Goal: Navigation & Orientation: Find specific page/section

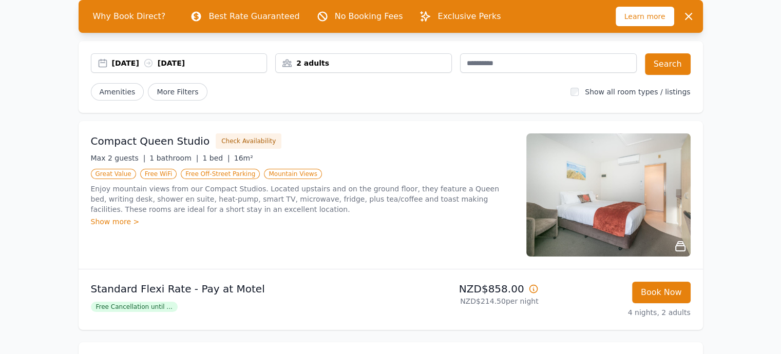
scroll to position [60, 0]
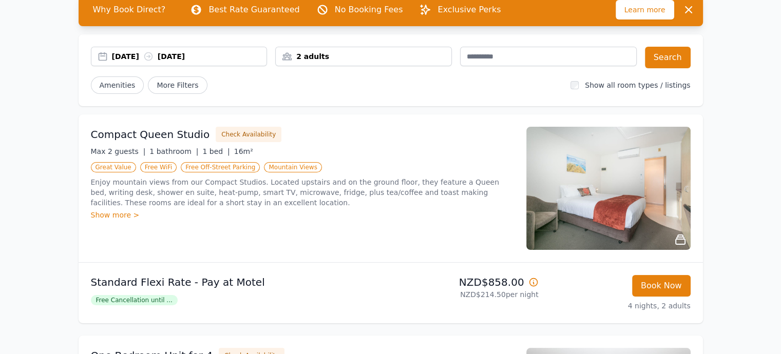
click at [118, 216] on div "Show more >" at bounding box center [302, 215] width 423 height 10
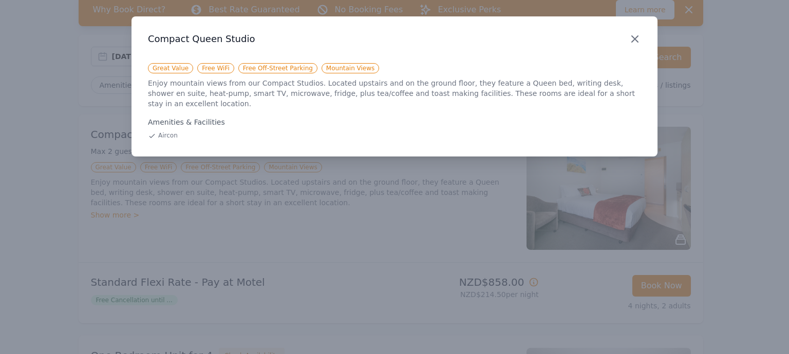
click at [633, 38] on icon "button" at bounding box center [635, 39] width 12 height 12
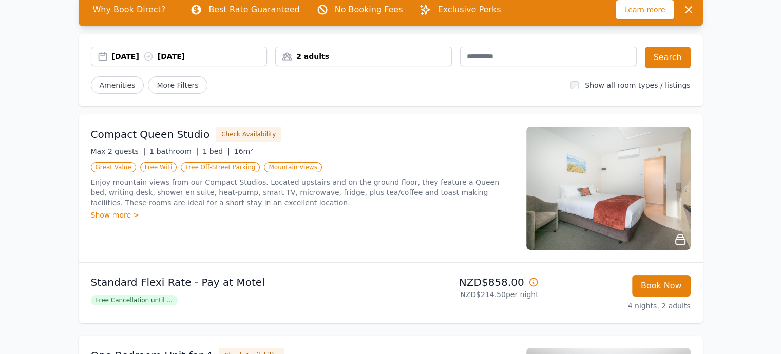
click at [635, 172] on img at bounding box center [608, 188] width 164 height 123
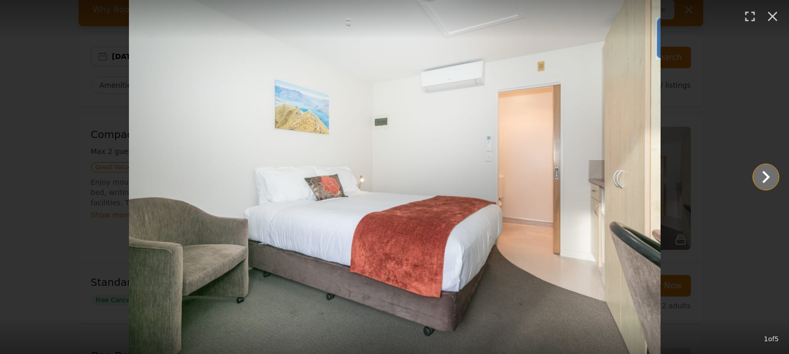
click at [768, 180] on icon "Show slide 2 of 5" at bounding box center [765, 177] width 25 height 25
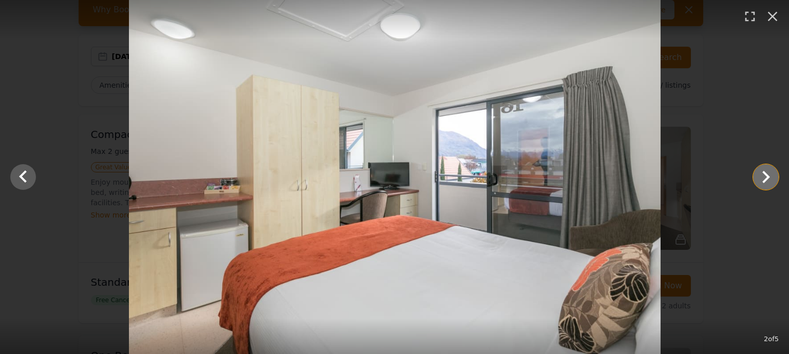
click at [764, 181] on icon "Show slide 3 of 5" at bounding box center [766, 177] width 8 height 12
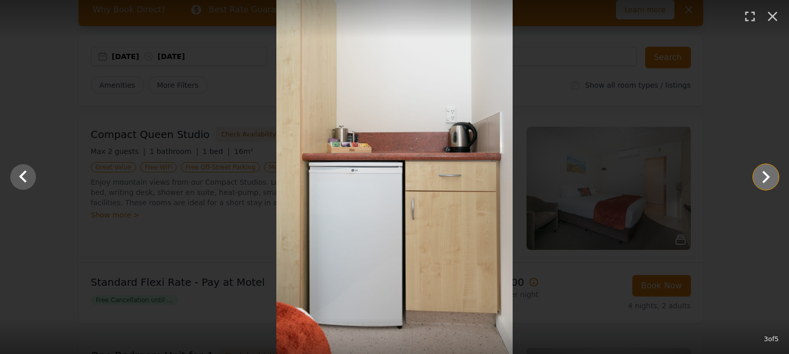
click at [763, 181] on icon "Show slide 4 of 5" at bounding box center [766, 177] width 8 height 12
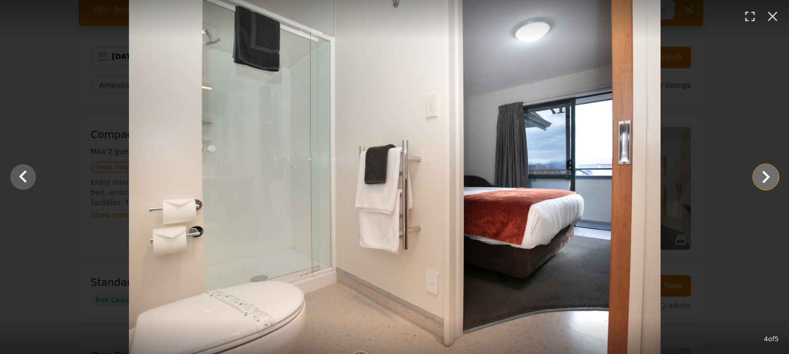
click at [764, 180] on icon "Show slide 5 of 5" at bounding box center [765, 177] width 25 height 25
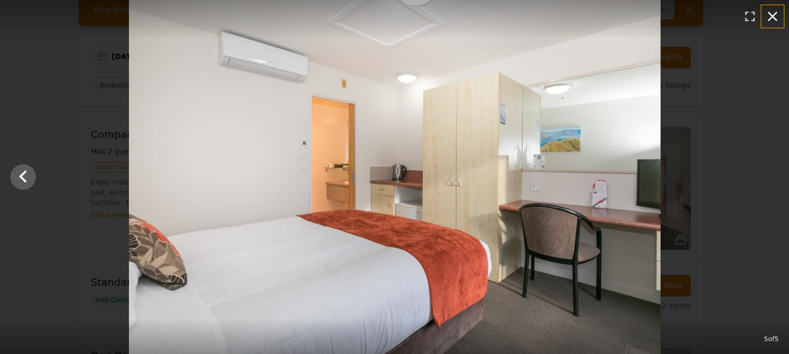
click at [770, 14] on icon "button" at bounding box center [773, 17] width 10 height 10
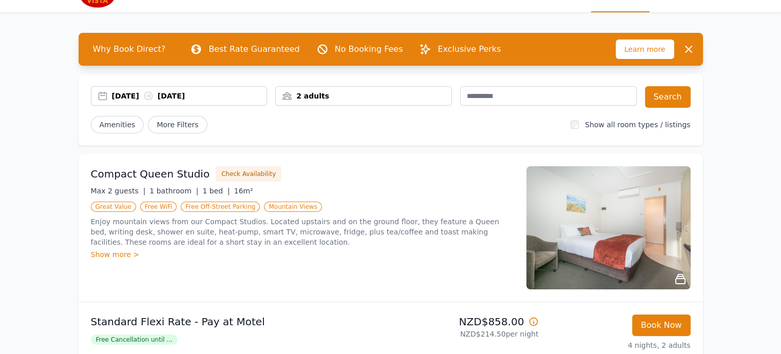
scroll to position [0, 0]
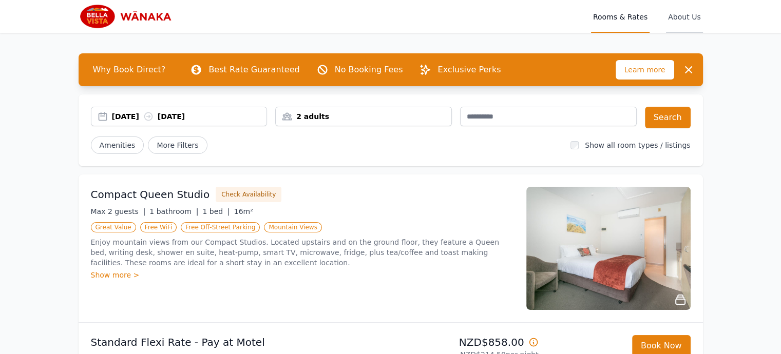
click at [688, 15] on span "About Us" at bounding box center [684, 16] width 36 height 33
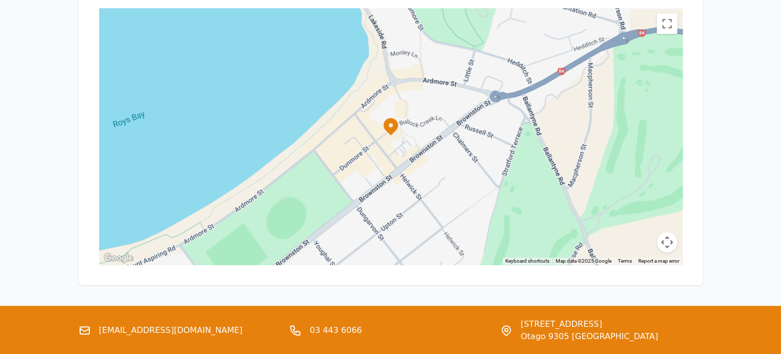
scroll to position [518, 0]
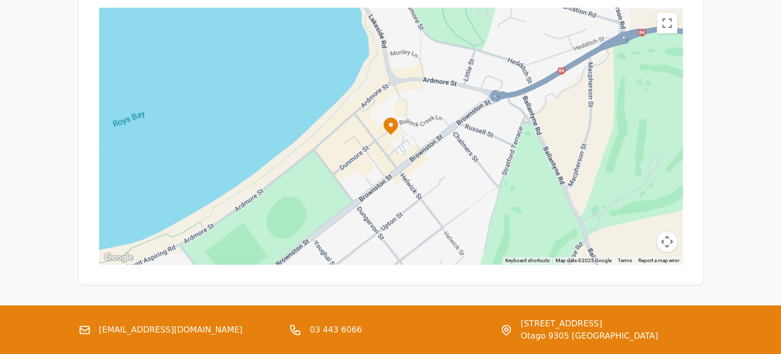
click at [583, 211] on div at bounding box center [785, 358] width 789 height 444
click at [668, 239] on button "Map camera controls" at bounding box center [667, 242] width 21 height 21
click at [640, 190] on button "Zoom in" at bounding box center [641, 190] width 21 height 21
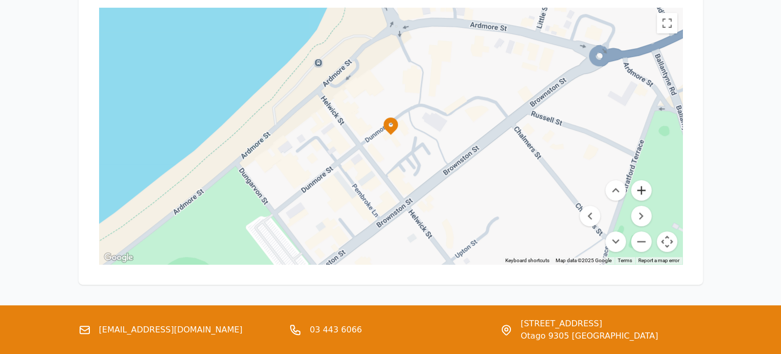
click at [640, 190] on button "Zoom in" at bounding box center [641, 190] width 21 height 21
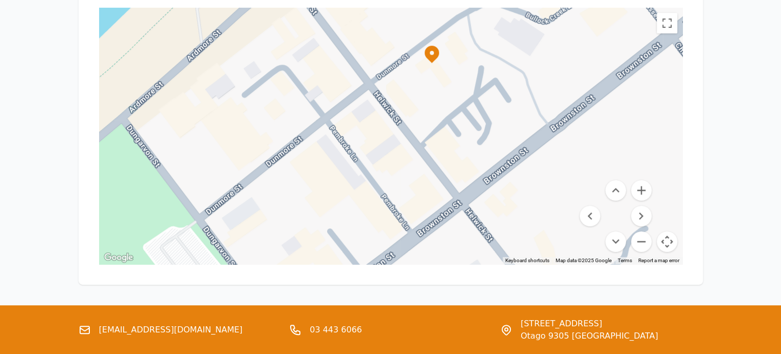
drag, startPoint x: 400, startPoint y: 193, endPoint x: 442, endPoint y: 119, distance: 84.7
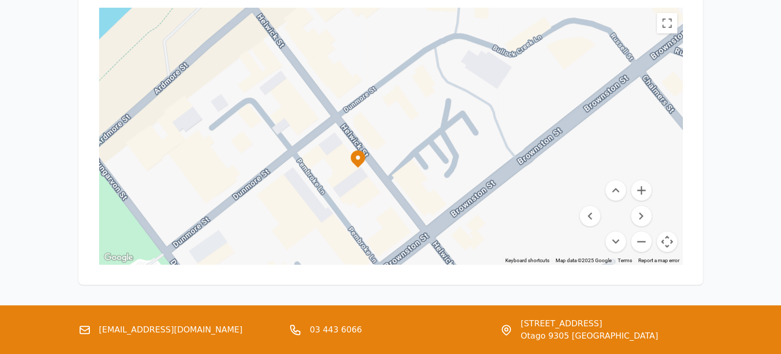
drag, startPoint x: 624, startPoint y: 145, endPoint x: 582, endPoint y: 185, distance: 58.1
click at [582, 185] on div "Keyboard shortcuts Map Data Map data ©2025 Google Map data ©2025 Google 20 m Cl…" at bounding box center [390, 136] width 583 height 257
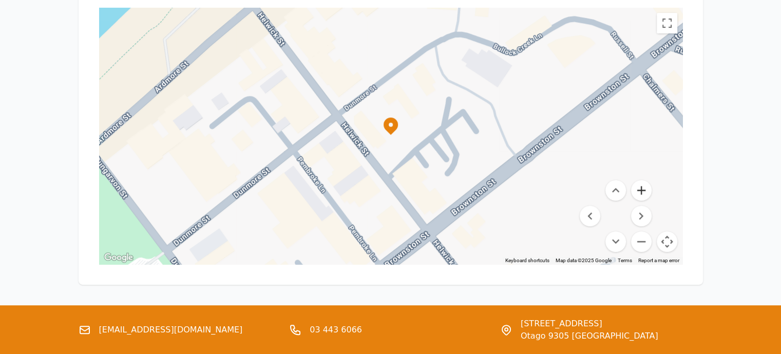
click at [640, 189] on button "Zoom in" at bounding box center [641, 190] width 21 height 21
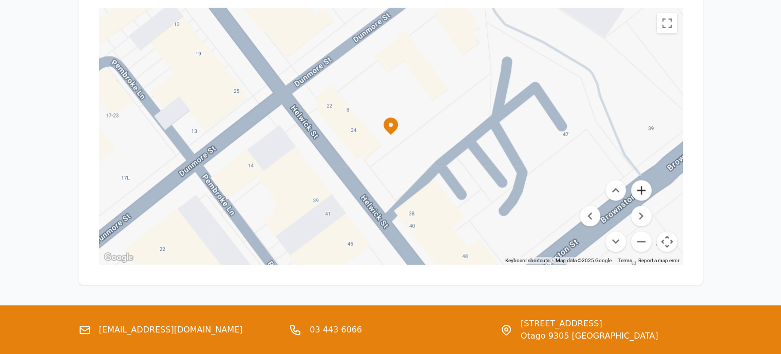
click at [640, 189] on button "Zoom in" at bounding box center [641, 190] width 21 height 21
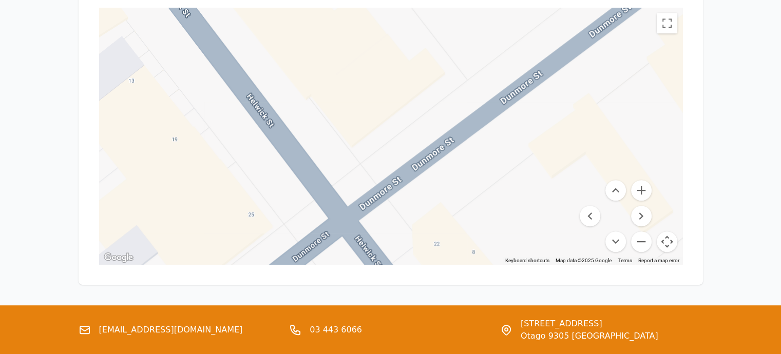
drag, startPoint x: 443, startPoint y: 119, endPoint x: 618, endPoint y: 294, distance: 247.7
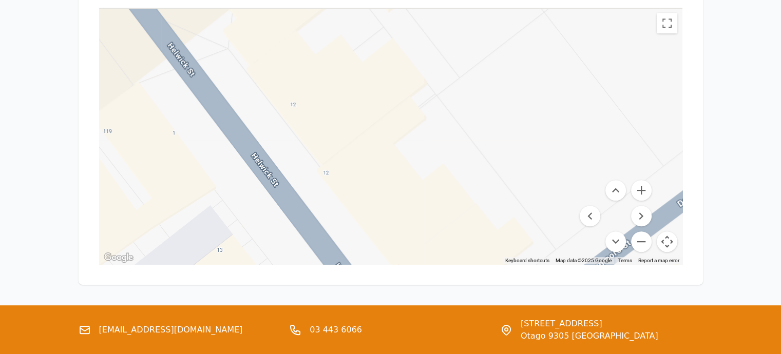
drag, startPoint x: 444, startPoint y: 74, endPoint x: 538, endPoint y: 252, distance: 201.2
click at [538, 252] on div at bounding box center [390, 136] width 583 height 257
click at [641, 240] on button "Zoom out" at bounding box center [641, 242] width 21 height 21
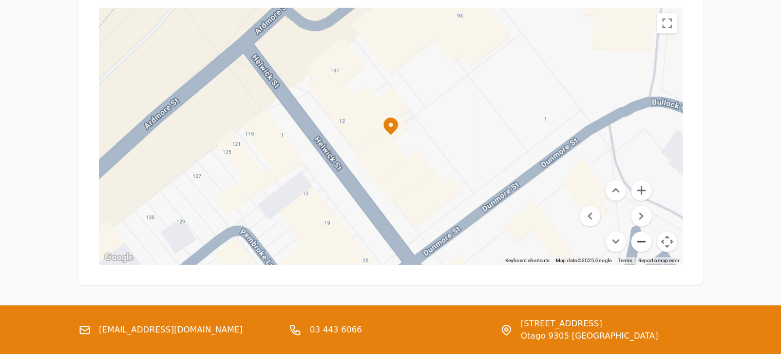
click at [641, 240] on button "Zoom out" at bounding box center [641, 242] width 21 height 21
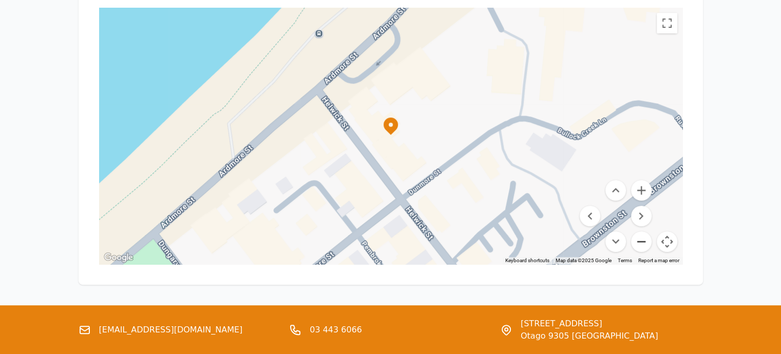
click at [641, 240] on button "Zoom out" at bounding box center [641, 242] width 21 height 21
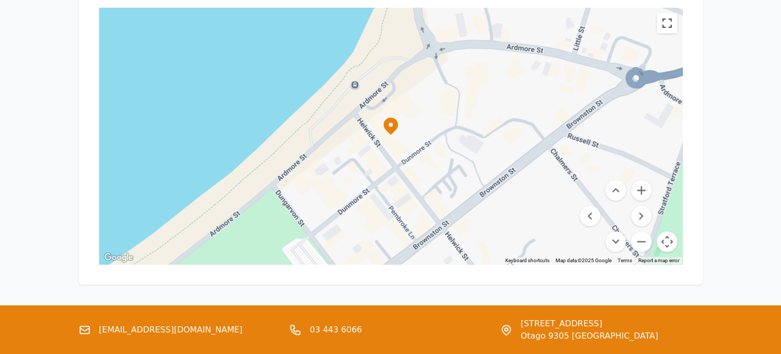
click at [664, 25] on button "Toggle fullscreen view" at bounding box center [667, 23] width 21 height 21
